Goal: Information Seeking & Learning: Understand process/instructions

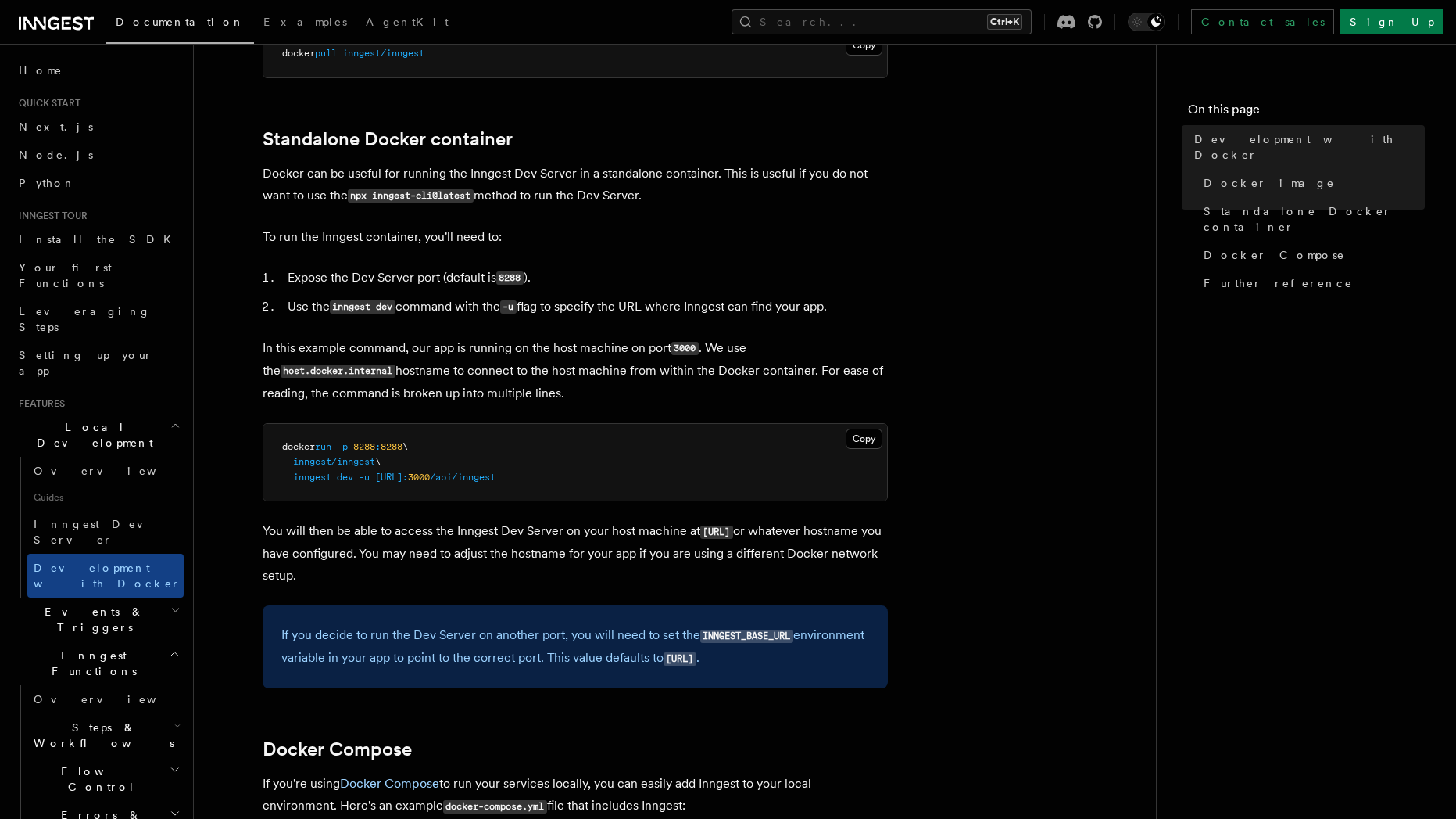
scroll to position [564, 0]
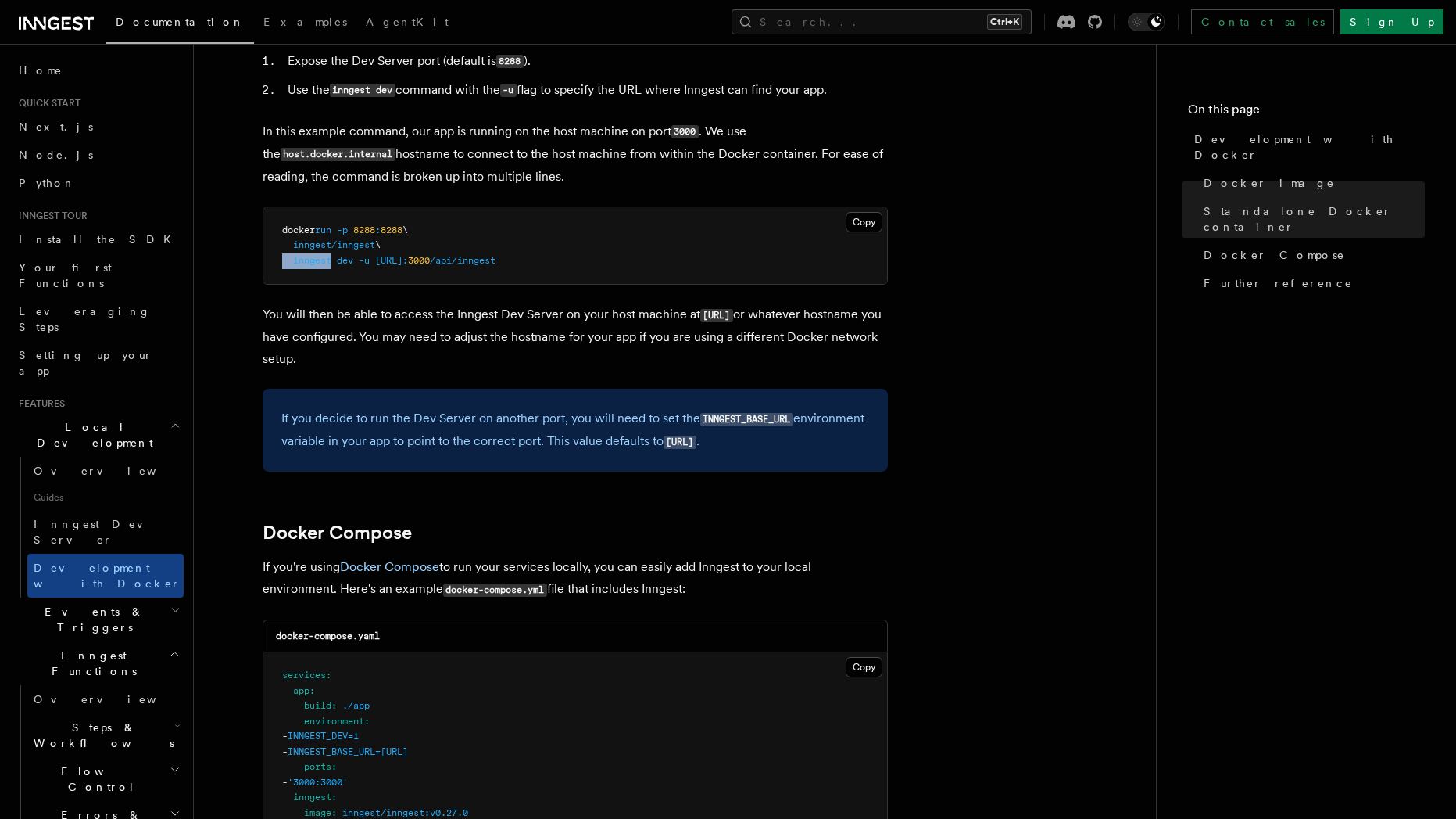
drag, startPoint x: 304, startPoint y: 257, endPoint x: 277, endPoint y: 256, distance: 27.0
click at [277, 256] on pre "docker run -p 8288 : 8288 \ inngest/inngest \ inngest dev -u [URL]: 3000 /api/i…" at bounding box center [574, 246] width 624 height 78
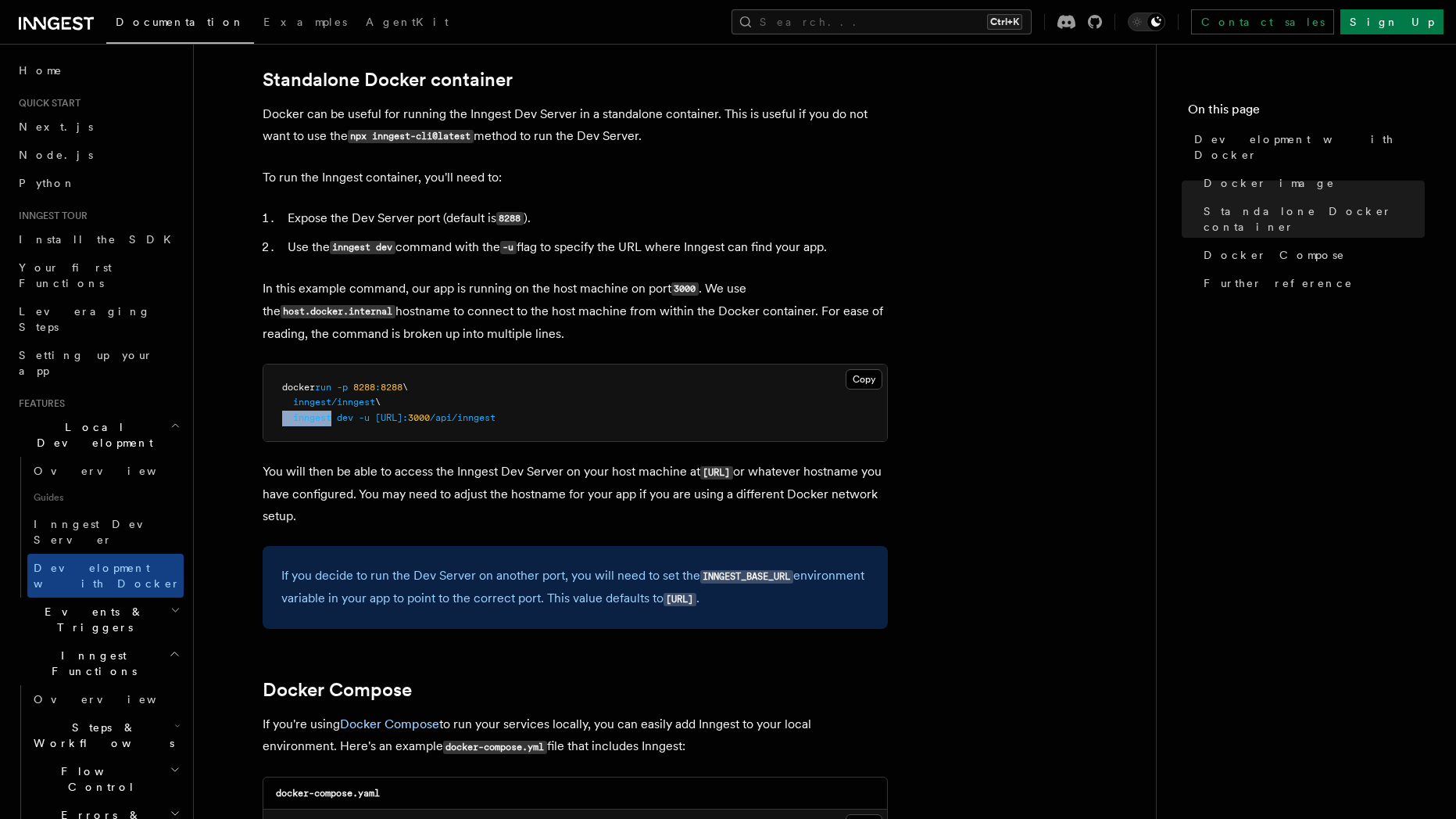
scroll to position [188, 0]
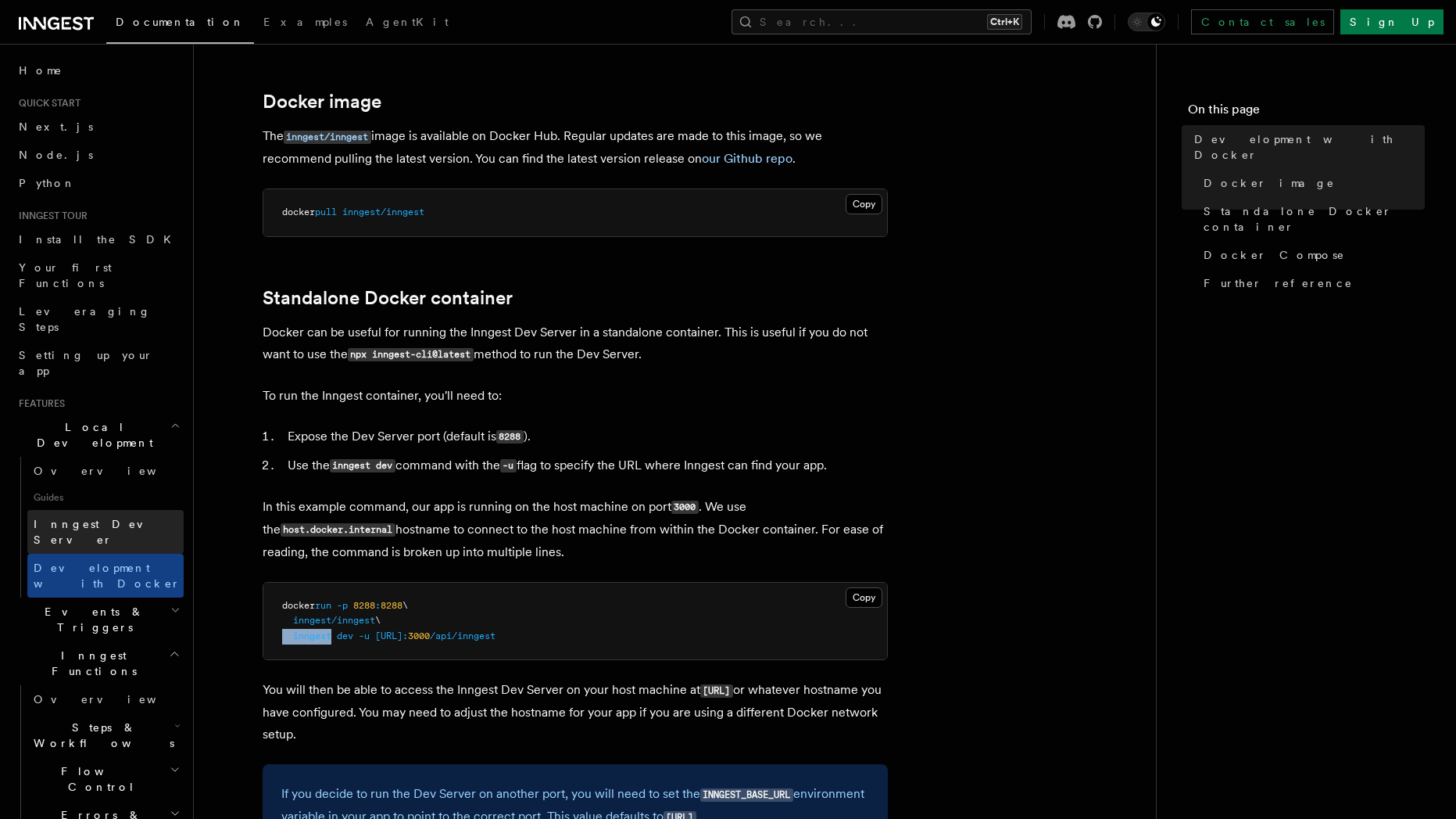
click at [109, 518] on span "Inngest Dev Server" at bounding box center [100, 532] width 134 height 28
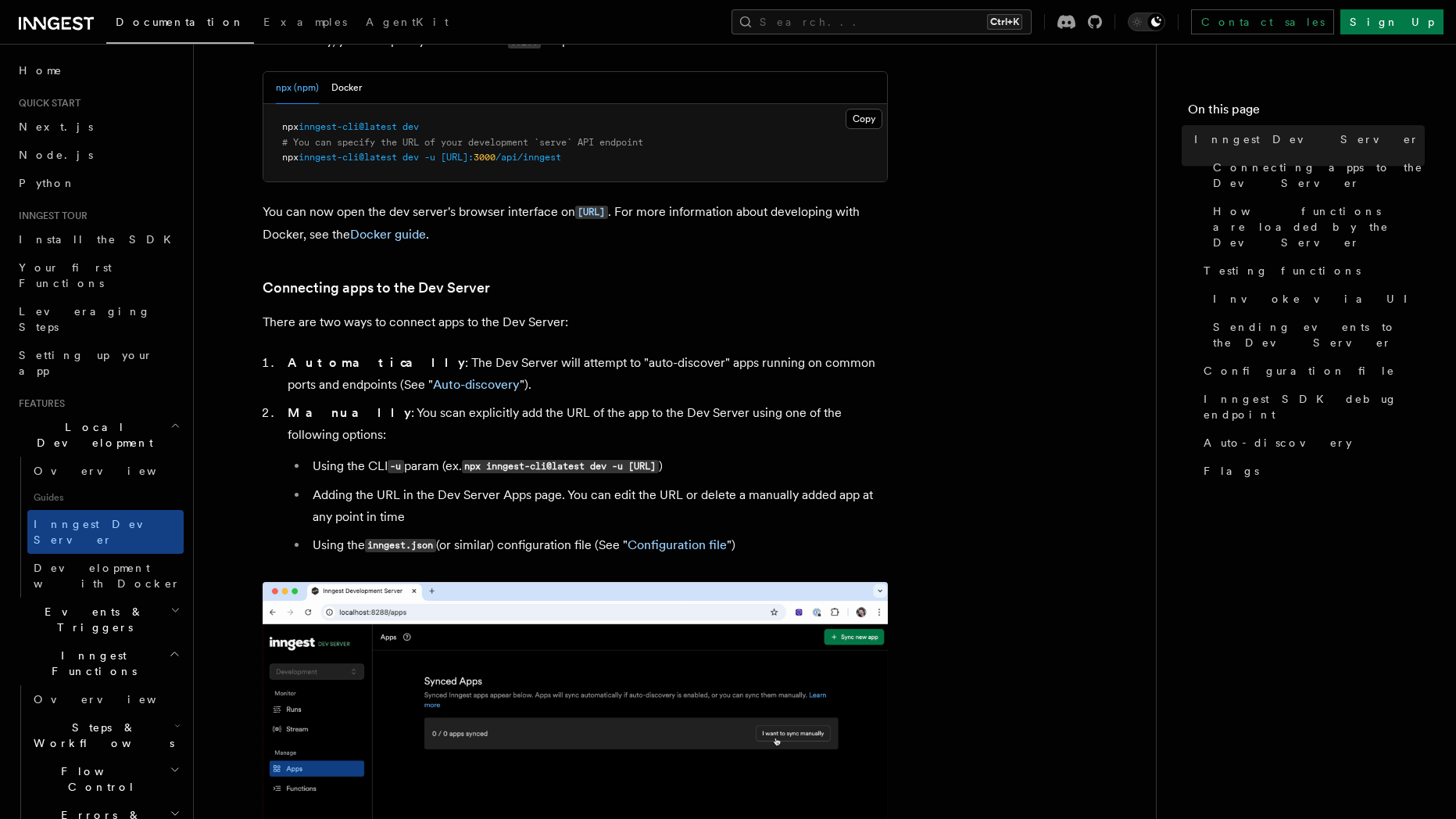
scroll to position [469, 0]
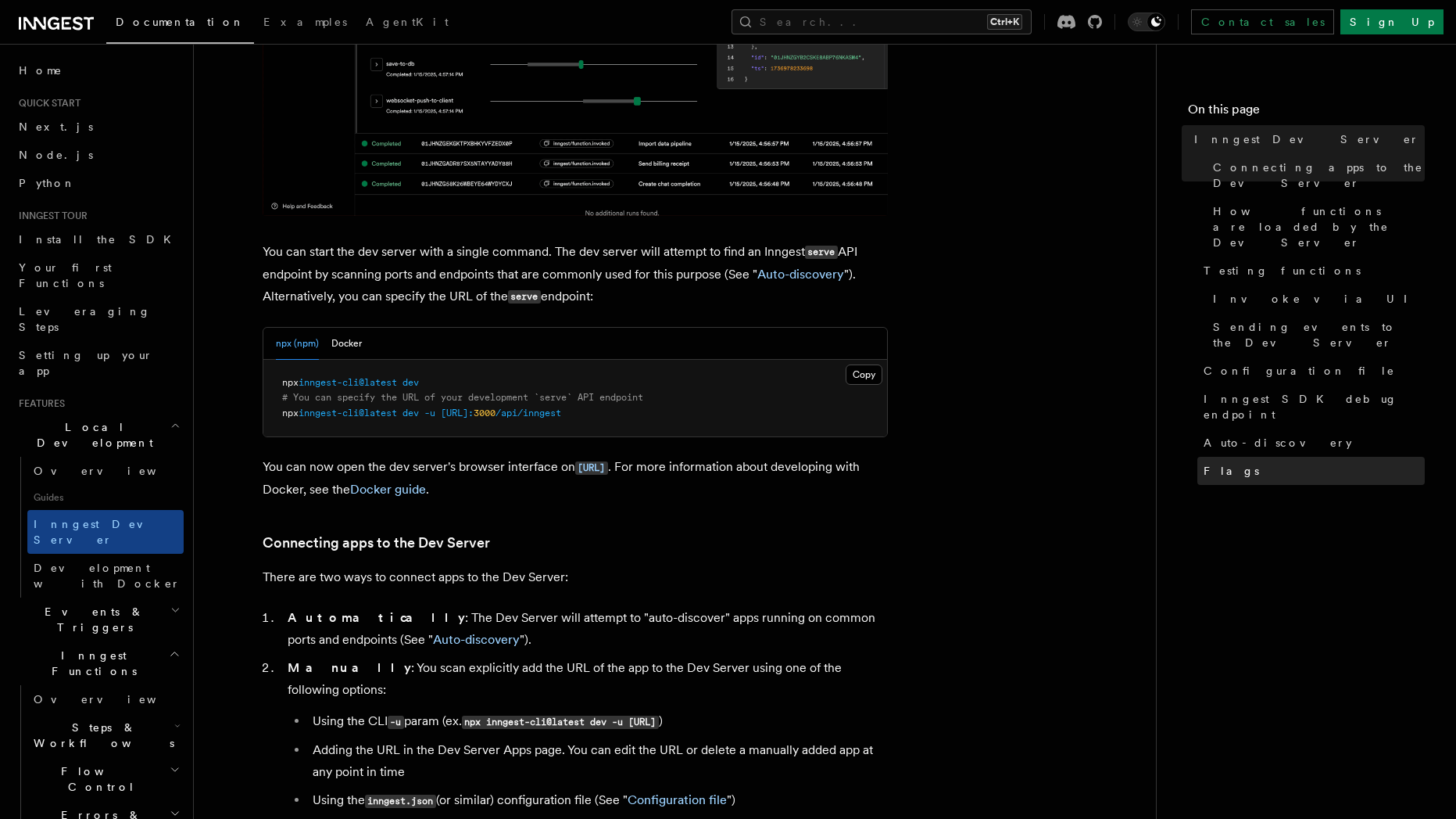
click at [1321, 457] on link "Flags" at bounding box center [1311, 470] width 228 height 28
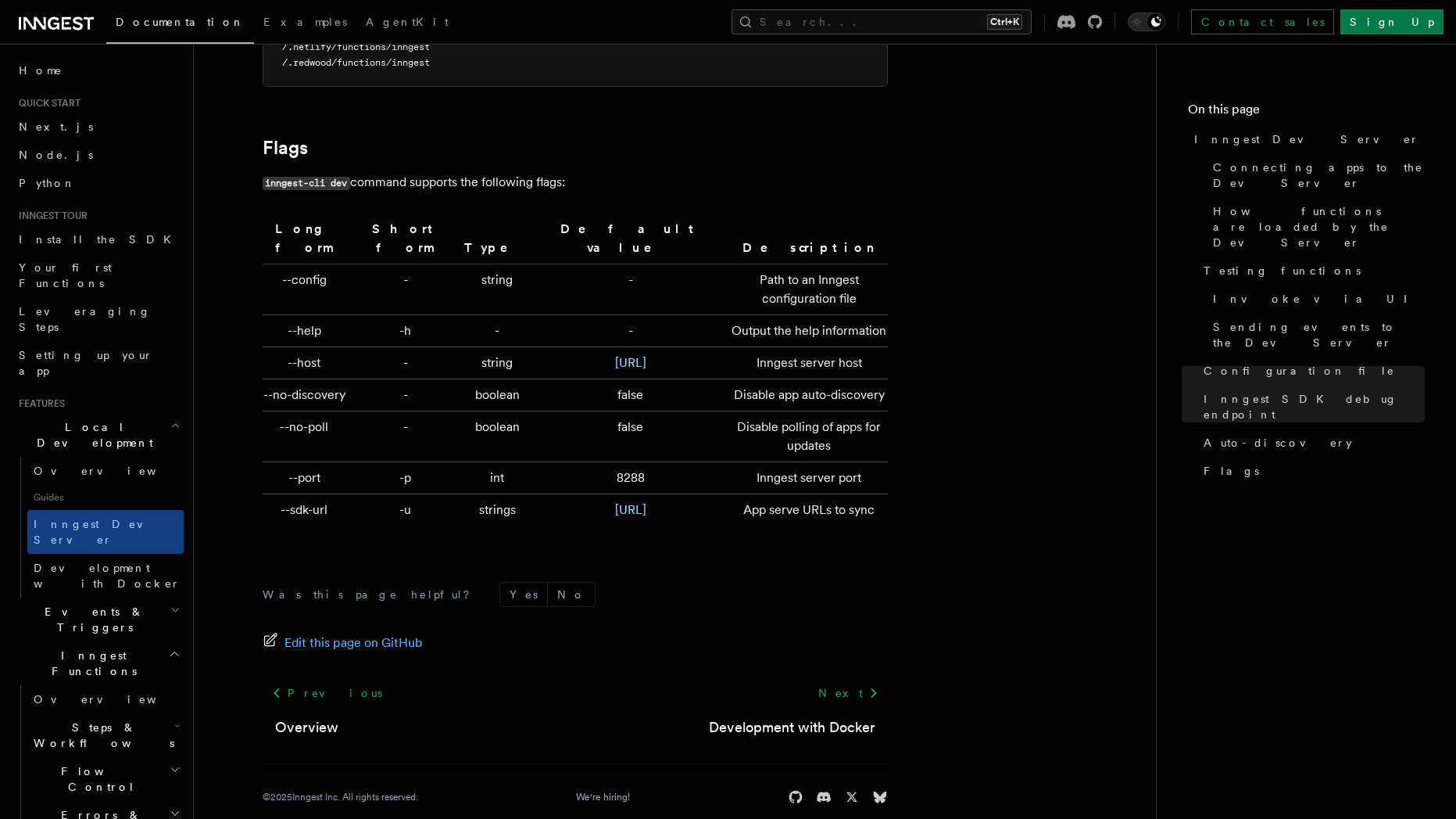
scroll to position [5106, 0]
drag, startPoint x: 291, startPoint y: 370, endPoint x: 329, endPoint y: 401, distance: 49.0
click at [329, 401] on td "--no-discovery" at bounding box center [308, 393] width 91 height 32
drag, startPoint x: 339, startPoint y: 424, endPoint x: 263, endPoint y: 419, distance: 76.2
click at [263, 419] on td "--no-poll" at bounding box center [308, 434] width 91 height 51
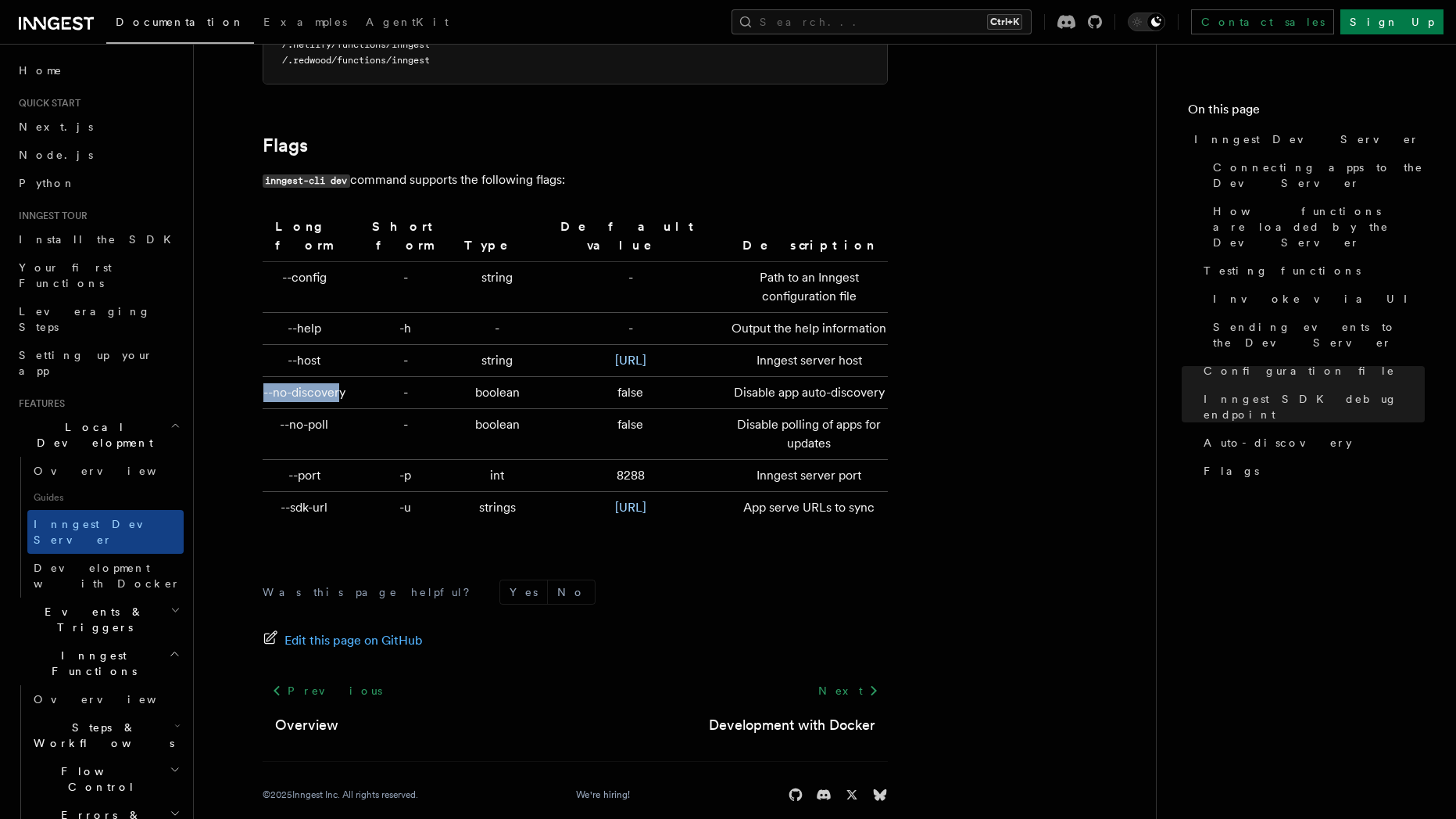
drag, startPoint x: 325, startPoint y: 396, endPoint x: 275, endPoint y: 370, distance: 56.4
click at [275, 377] on td "--no-discovery" at bounding box center [308, 393] width 91 height 32
click at [304, 380] on td "--no-discovery" at bounding box center [308, 393] width 91 height 32
drag, startPoint x: 298, startPoint y: 384, endPoint x: 323, endPoint y: 405, distance: 32.6
click at [323, 405] on td "--no-discovery" at bounding box center [308, 393] width 91 height 32
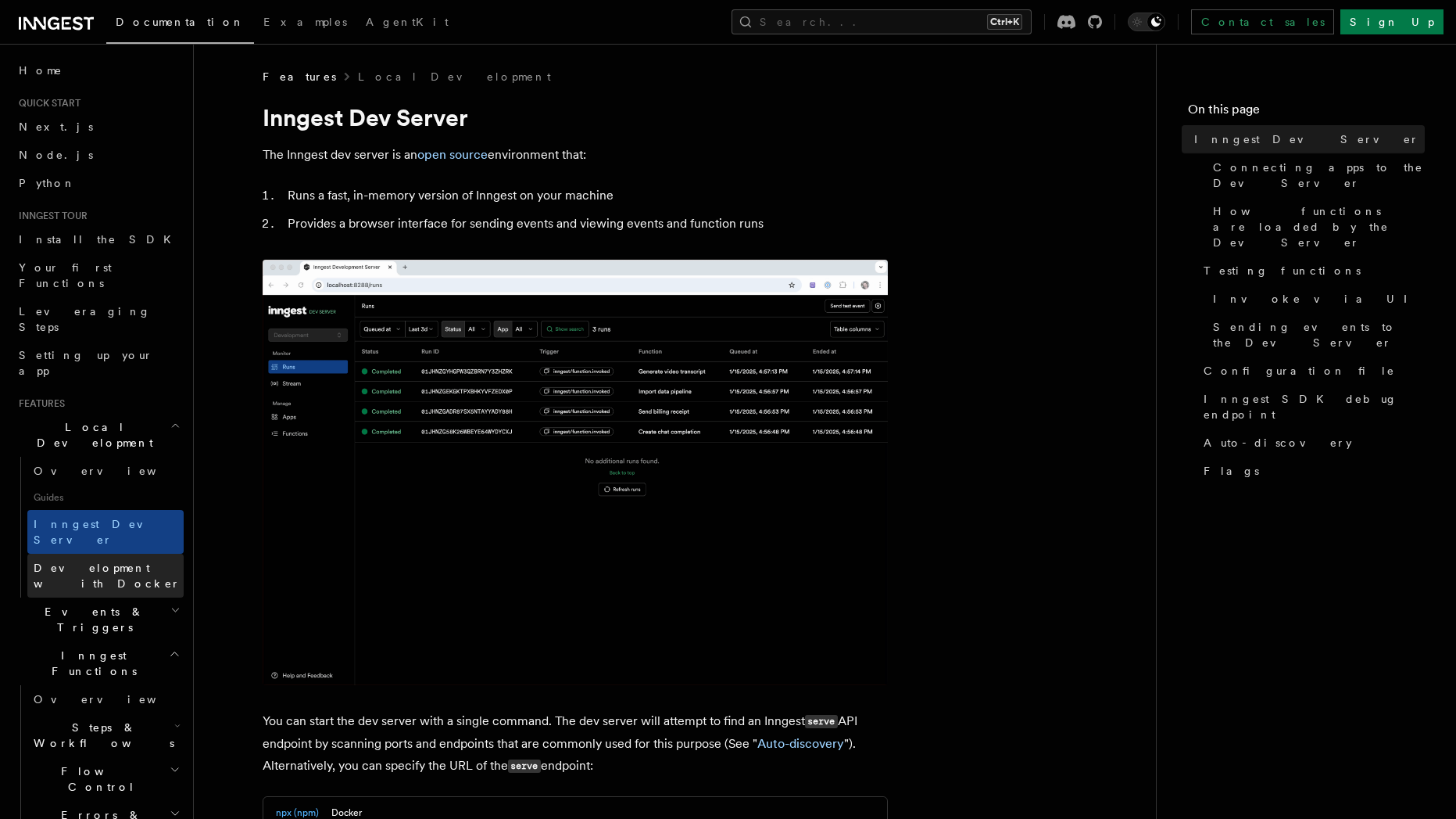
click at [88, 562] on span "Development with Docker" at bounding box center [107, 576] width 147 height 28
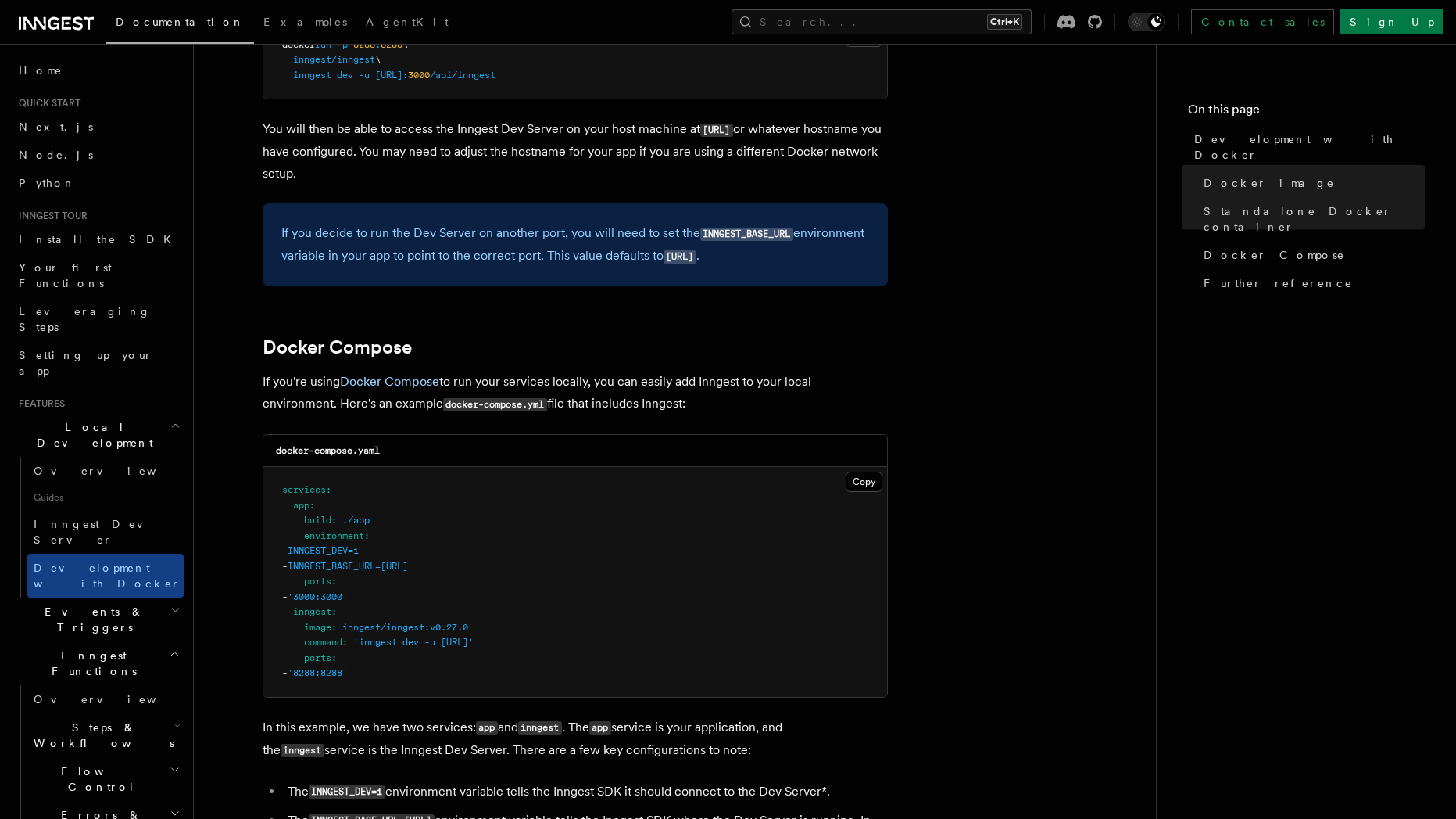
scroll to position [751, 0]
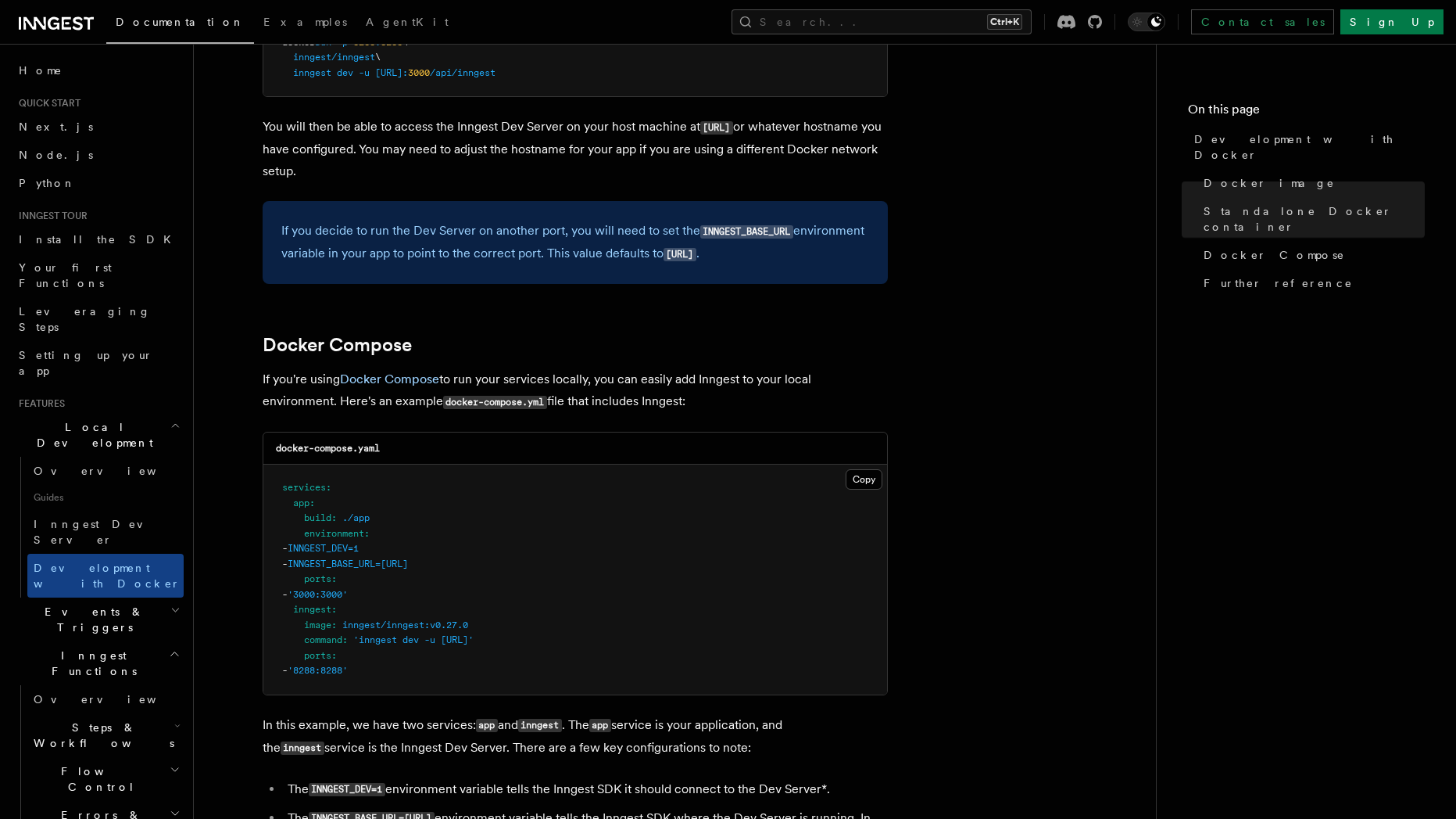
drag, startPoint x: 308, startPoint y: 639, endPoint x: 649, endPoint y: 645, distance: 341.1
click at [657, 642] on pre "services : app : build : ./app environment : - INNGEST_DEV=1 - INNGEST_BASE_URL…" at bounding box center [574, 579] width 624 height 230
drag, startPoint x: 304, startPoint y: 638, endPoint x: 656, endPoint y: 633, distance: 352.0
click at [656, 633] on pre "services : app : build : ./app environment : - INNGEST_DEV=1 - INNGEST_BASE_URL…" at bounding box center [574, 579] width 624 height 230
copy span "command : 'inngest dev -u [URL]'"
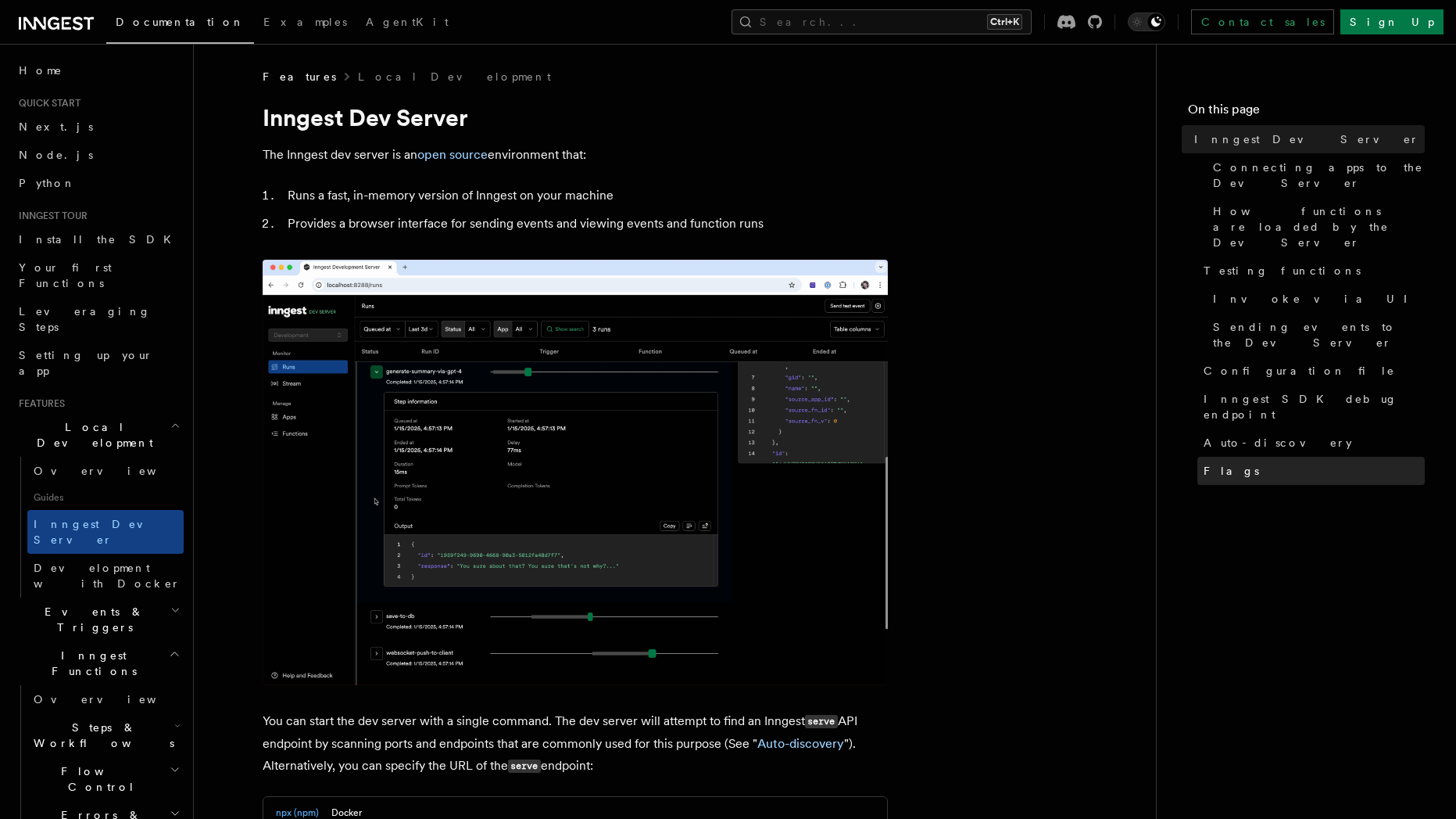
click at [1233, 457] on link "Flags" at bounding box center [1311, 470] width 228 height 28
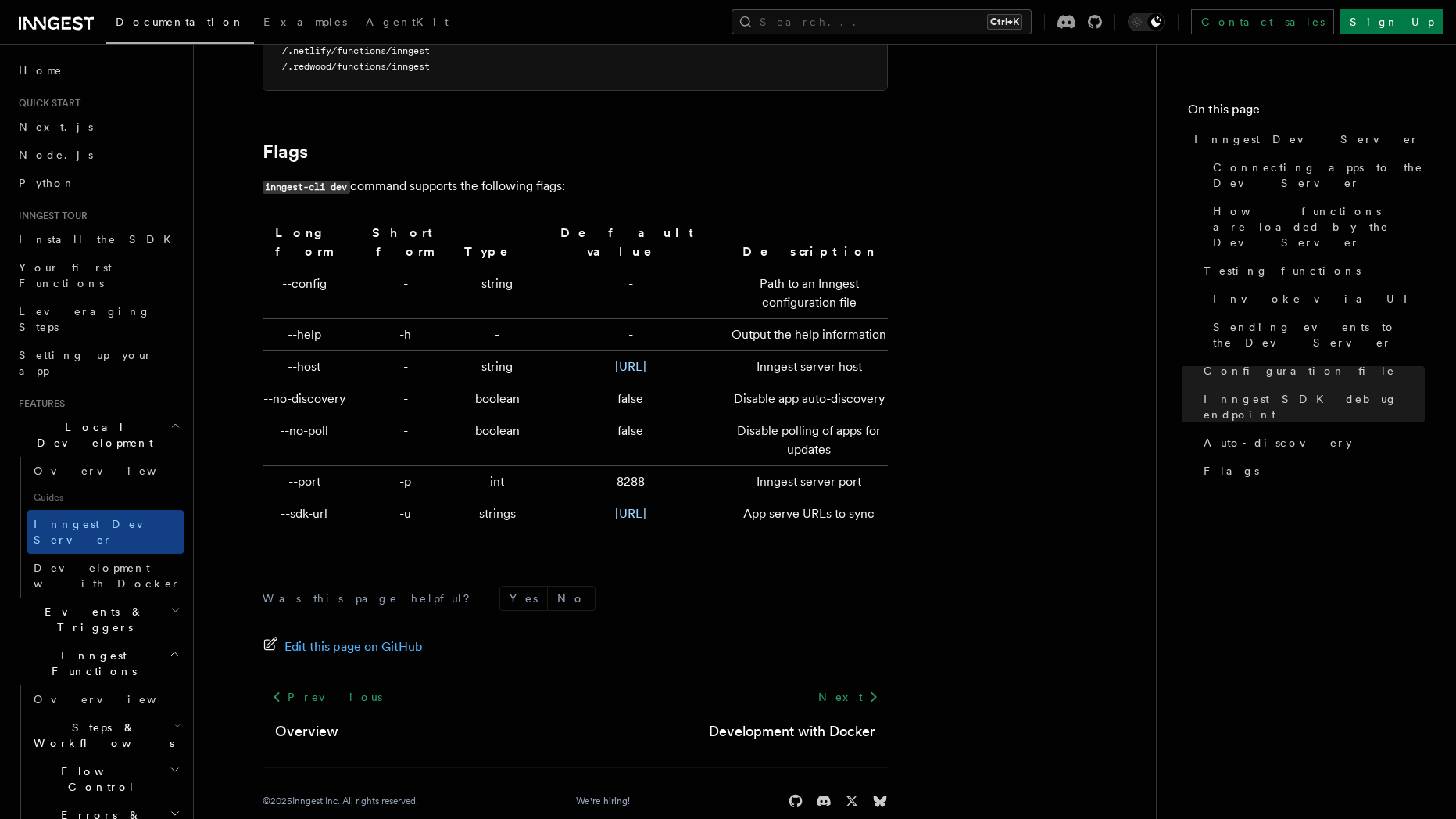
scroll to position [5106, 0]
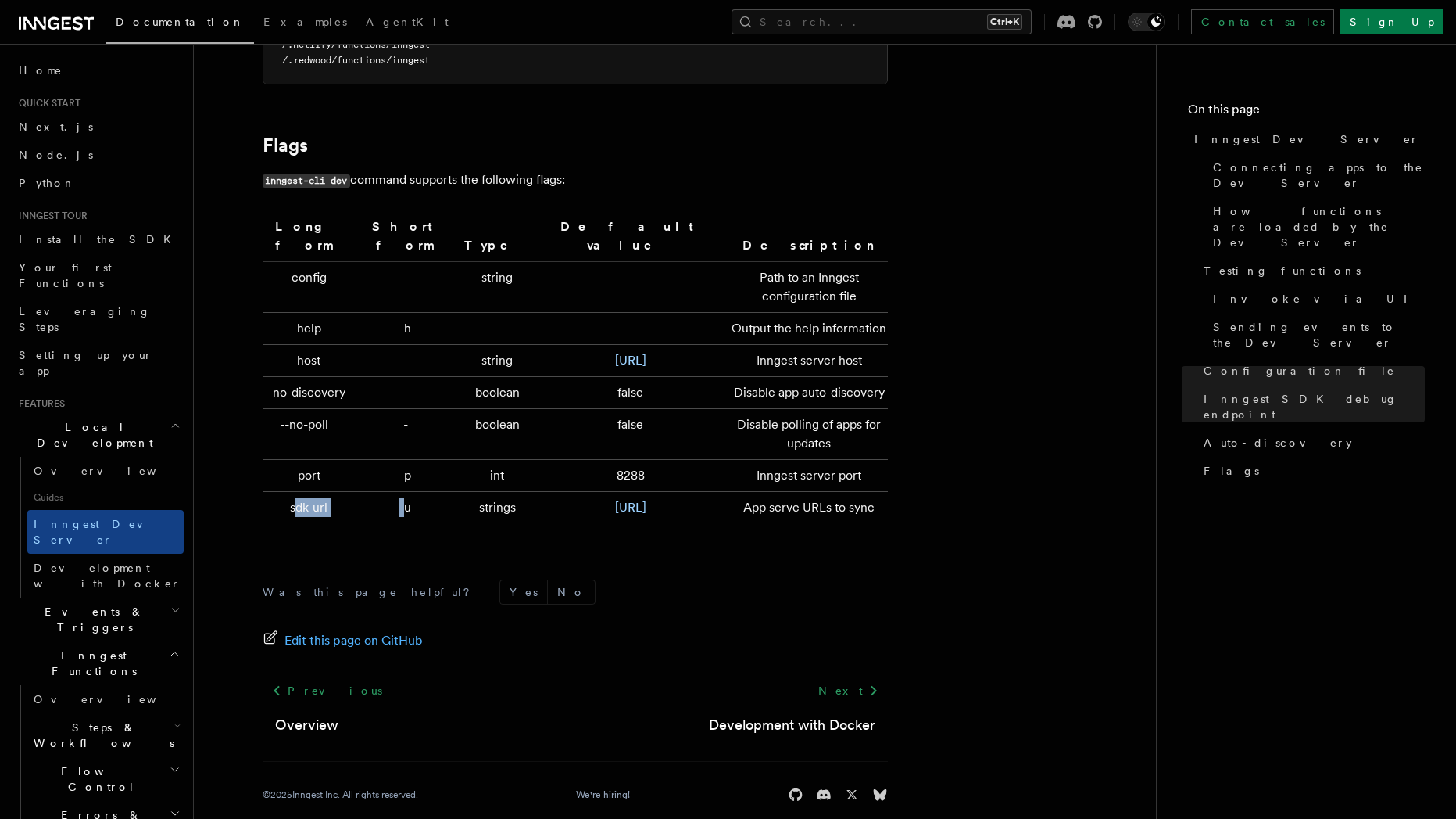
drag, startPoint x: 388, startPoint y: 491, endPoint x: 299, endPoint y: 488, distance: 89.1
click at [296, 492] on tr "--sdk-url -u strings [URL] App serve URLs to sync" at bounding box center [575, 507] width 625 height 32
drag, startPoint x: 847, startPoint y: 489, endPoint x: 786, endPoint y: 489, distance: 61.0
click at [786, 492] on td "App serve URLs to sync" at bounding box center [806, 507] width 163 height 32
drag, startPoint x: 333, startPoint y: 419, endPoint x: 272, endPoint y: 420, distance: 61.0
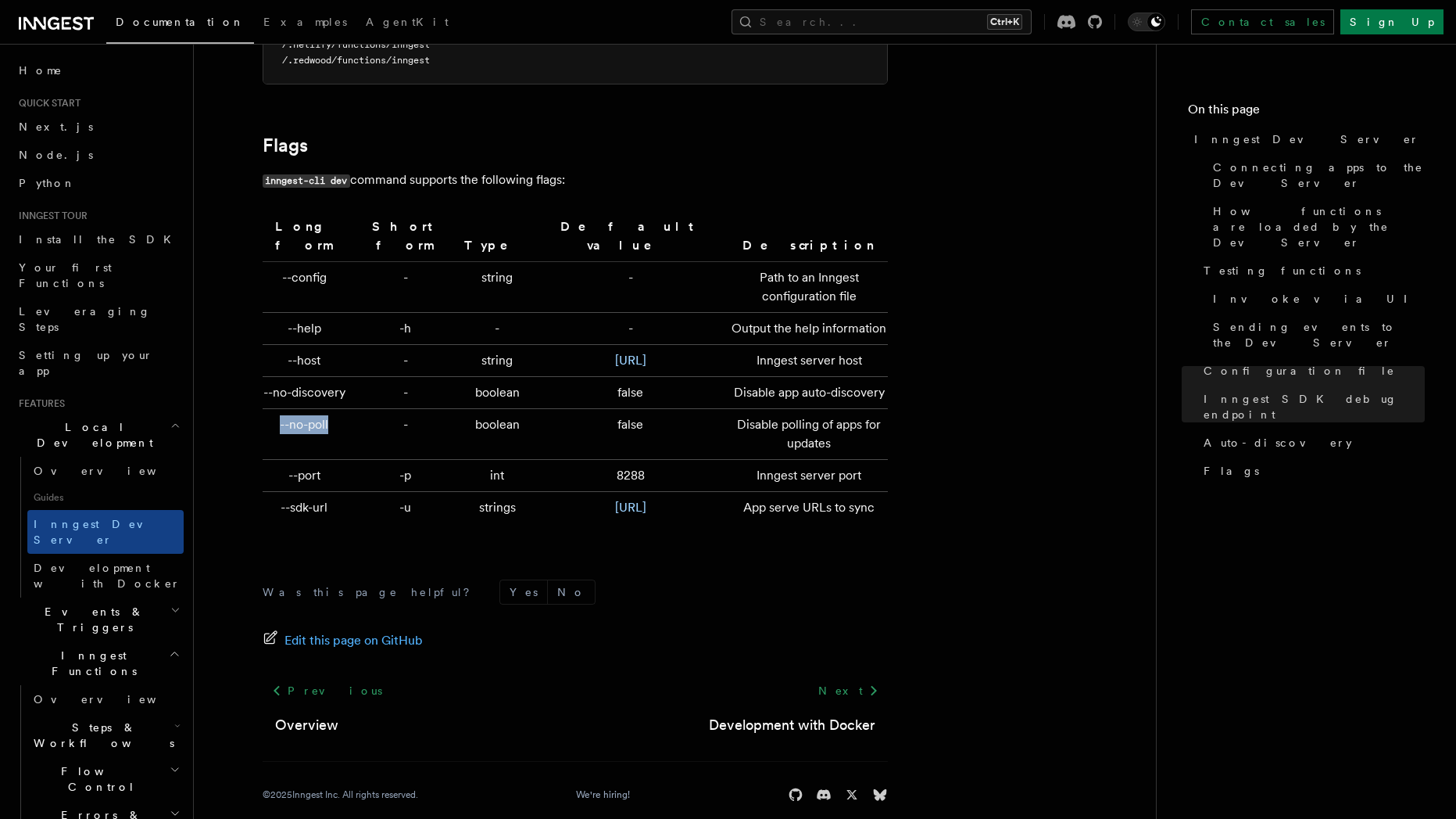
click at [272, 420] on td "--no-poll" at bounding box center [308, 434] width 91 height 51
copy td "--no-poll"
drag, startPoint x: 333, startPoint y: 394, endPoint x: 291, endPoint y: 370, distance: 48.4
click at [291, 377] on td "--no-discovery" at bounding box center [308, 393] width 91 height 32
copy td "--no-discovery"
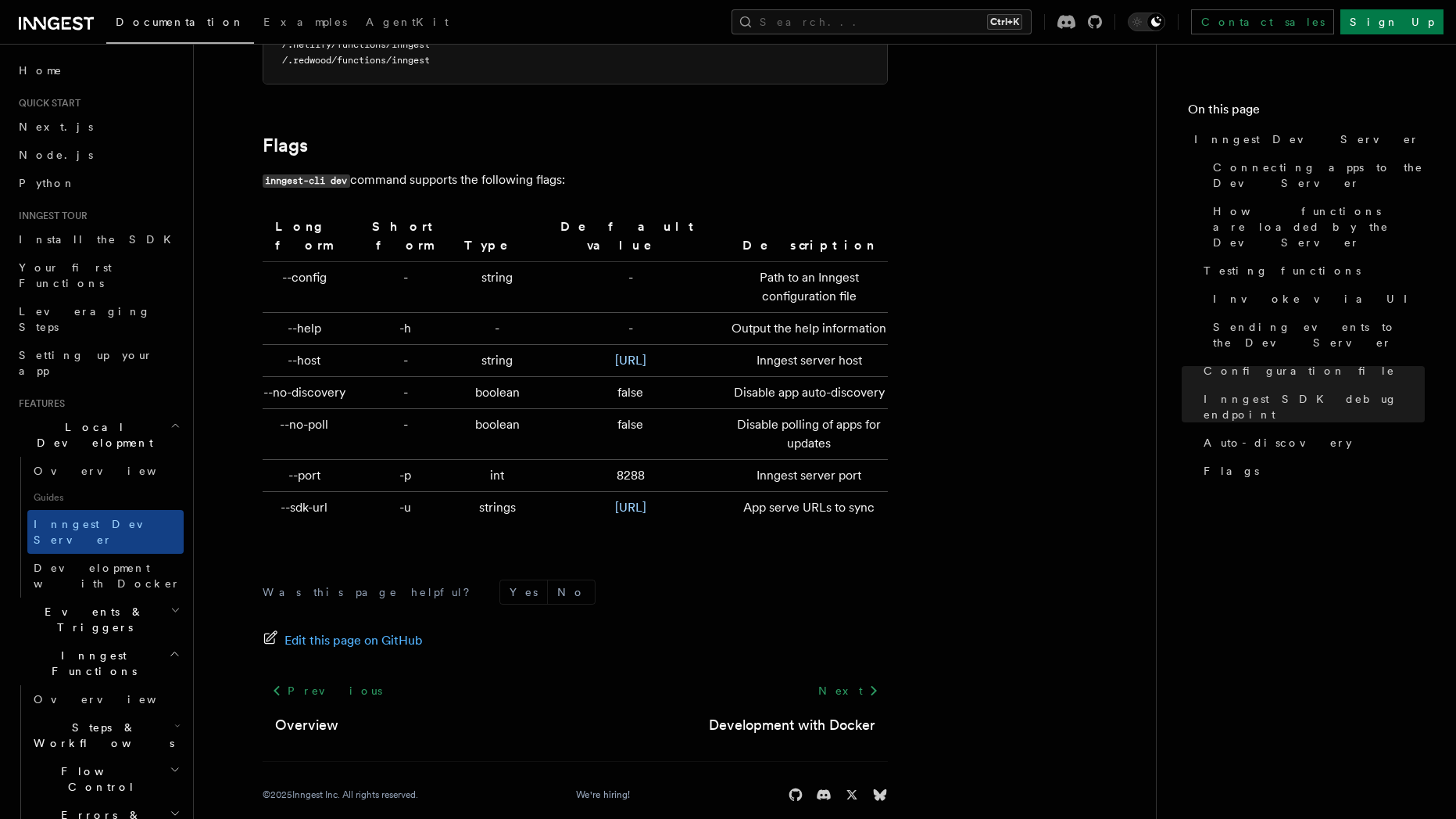
click at [1269, 614] on nav "On this page Inngest Dev Server Connecting apps to the Dev Server How functions…" at bounding box center [1306, 432] width 300 height 775
